Goal: Find specific page/section: Find specific page/section

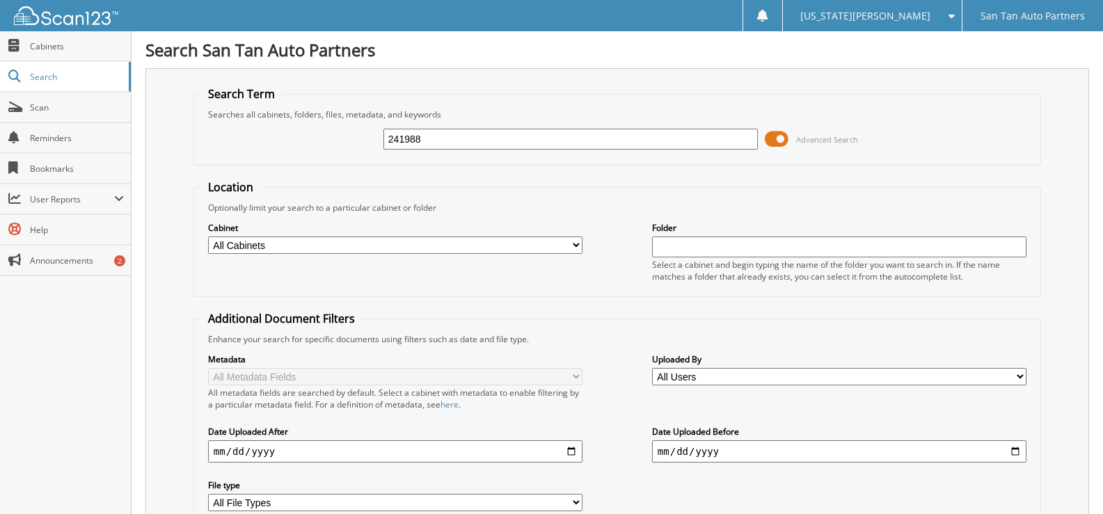
type input "241988"
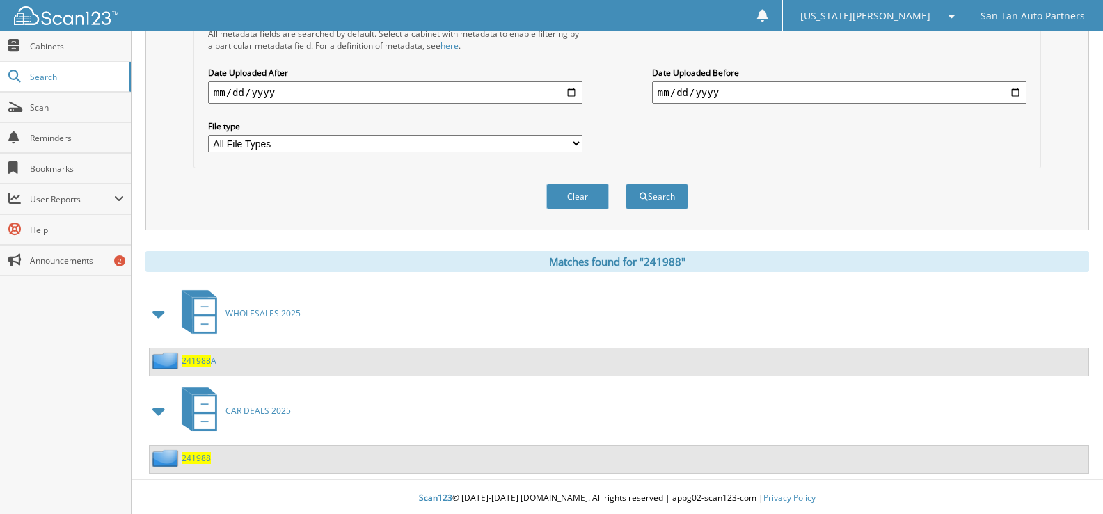
scroll to position [361, 0]
click at [195, 461] on span "241988" at bounding box center [196, 457] width 29 height 12
click at [193, 459] on span "241988" at bounding box center [196, 457] width 29 height 12
